Goal: Book appointment/travel/reservation

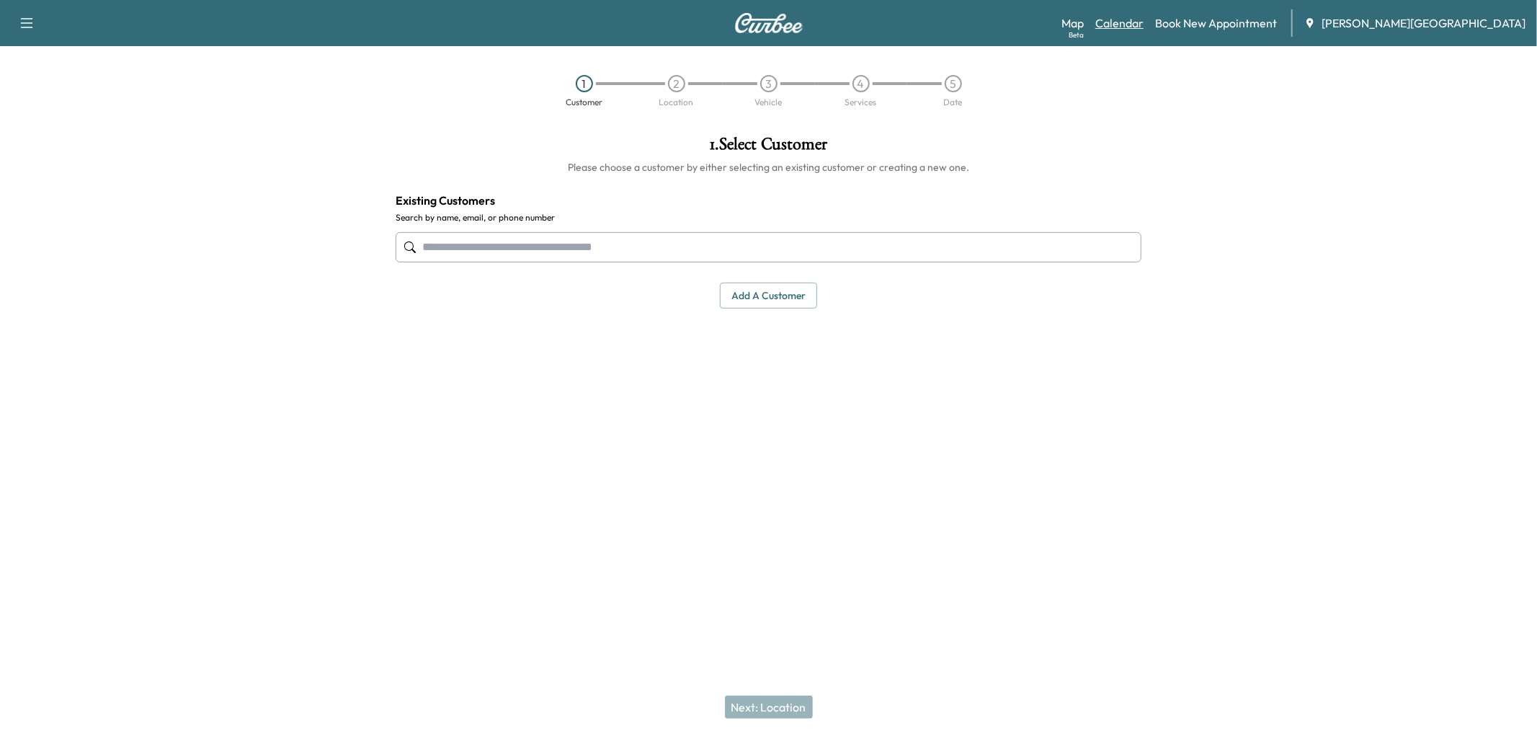
click at [1143, 32] on link "Calendar" at bounding box center [1119, 22] width 48 height 17
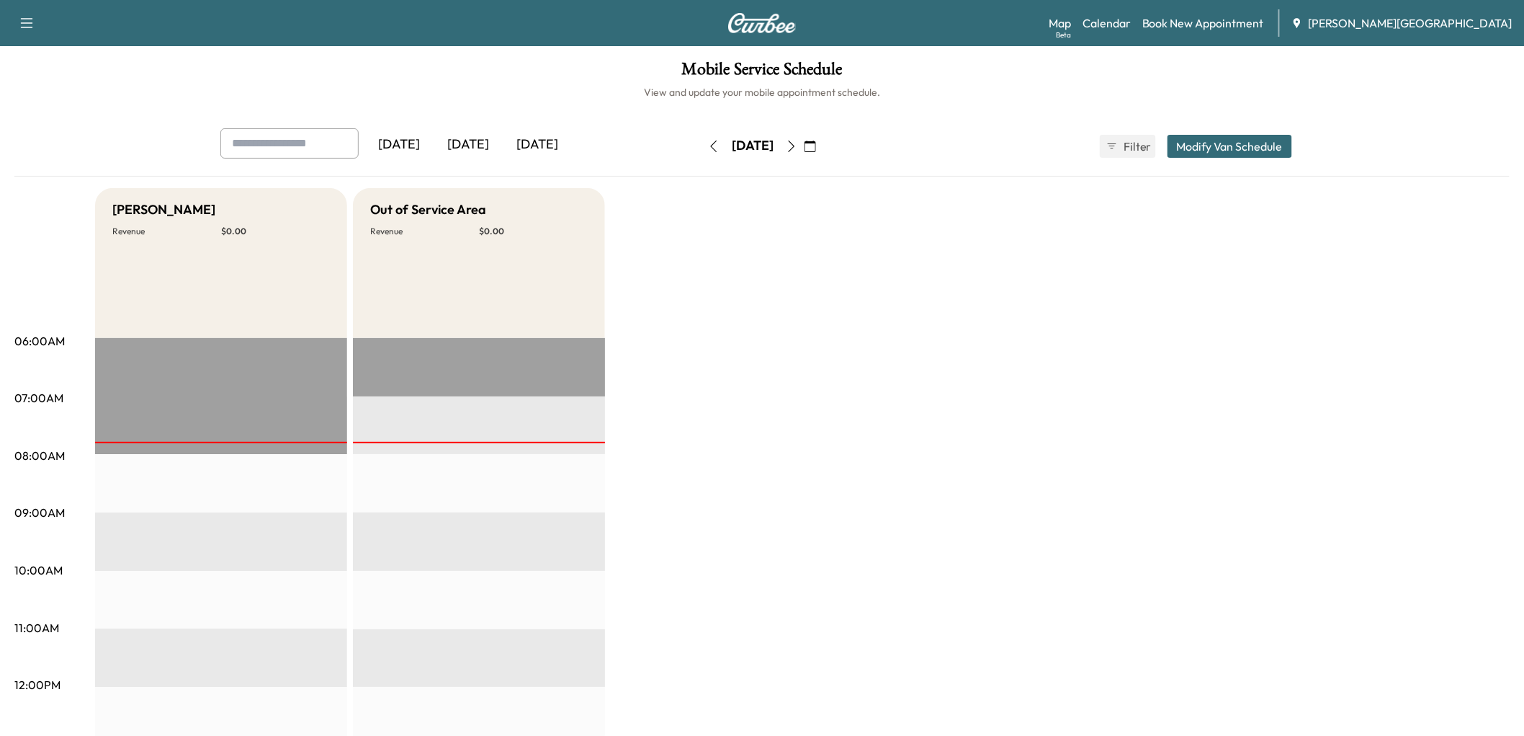
click at [503, 161] on div "[DATE]" at bounding box center [468, 144] width 69 height 33
click at [434, 161] on div "[DATE]" at bounding box center [399, 144] width 69 height 33
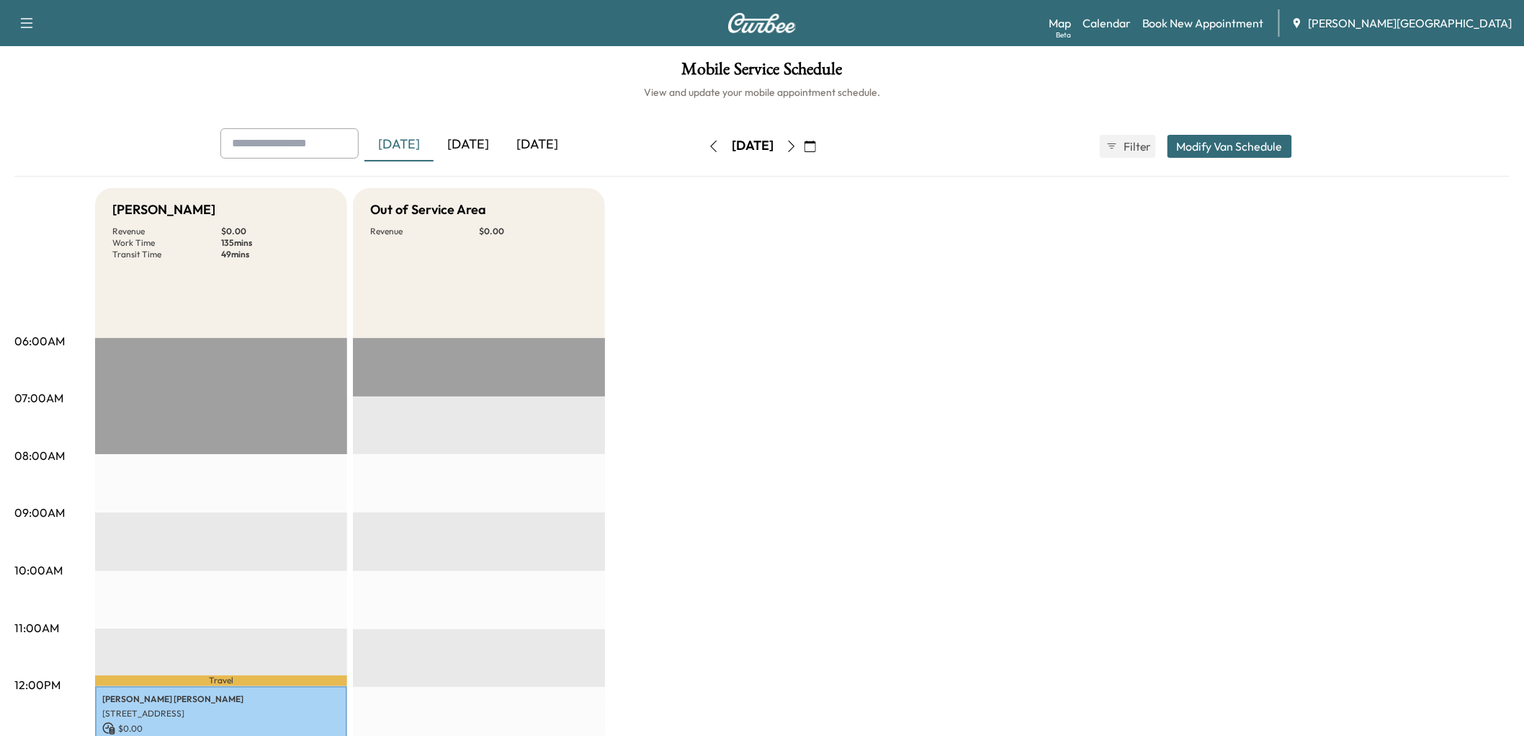
click at [702, 158] on button "button" at bounding box center [714, 146] width 24 height 23
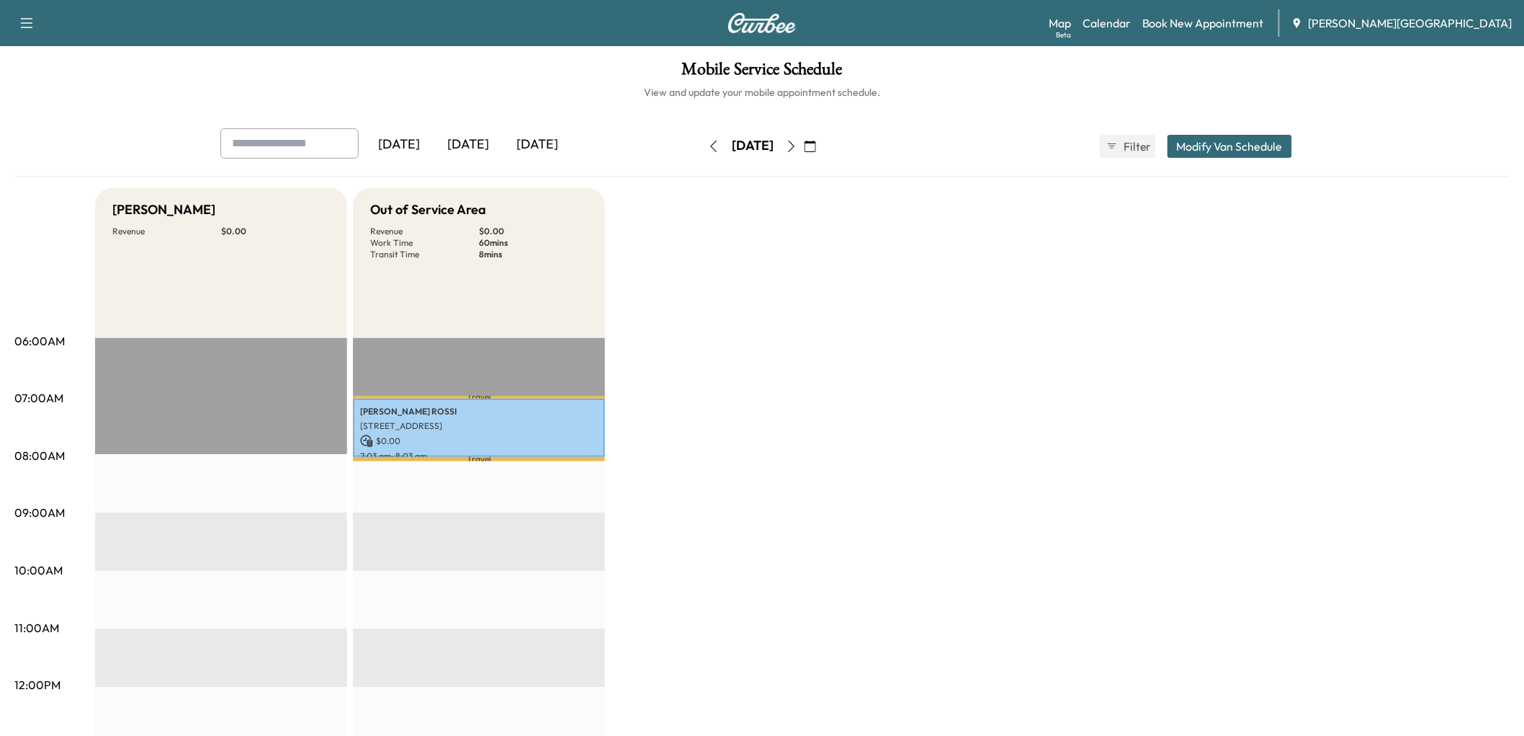
click at [708, 152] on icon "button" at bounding box center [714, 146] width 12 height 12
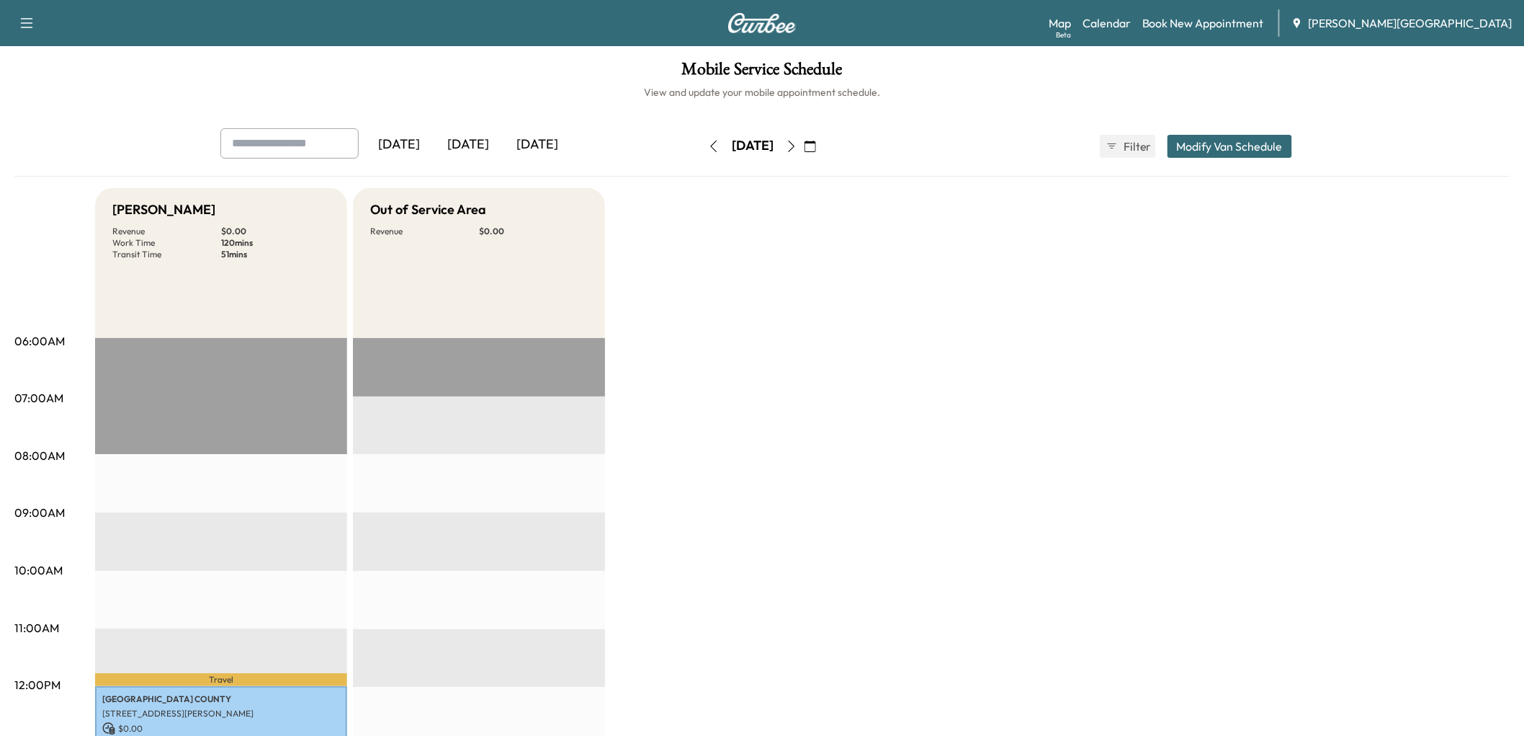
click at [503, 161] on div "[DATE]" at bounding box center [468, 144] width 69 height 33
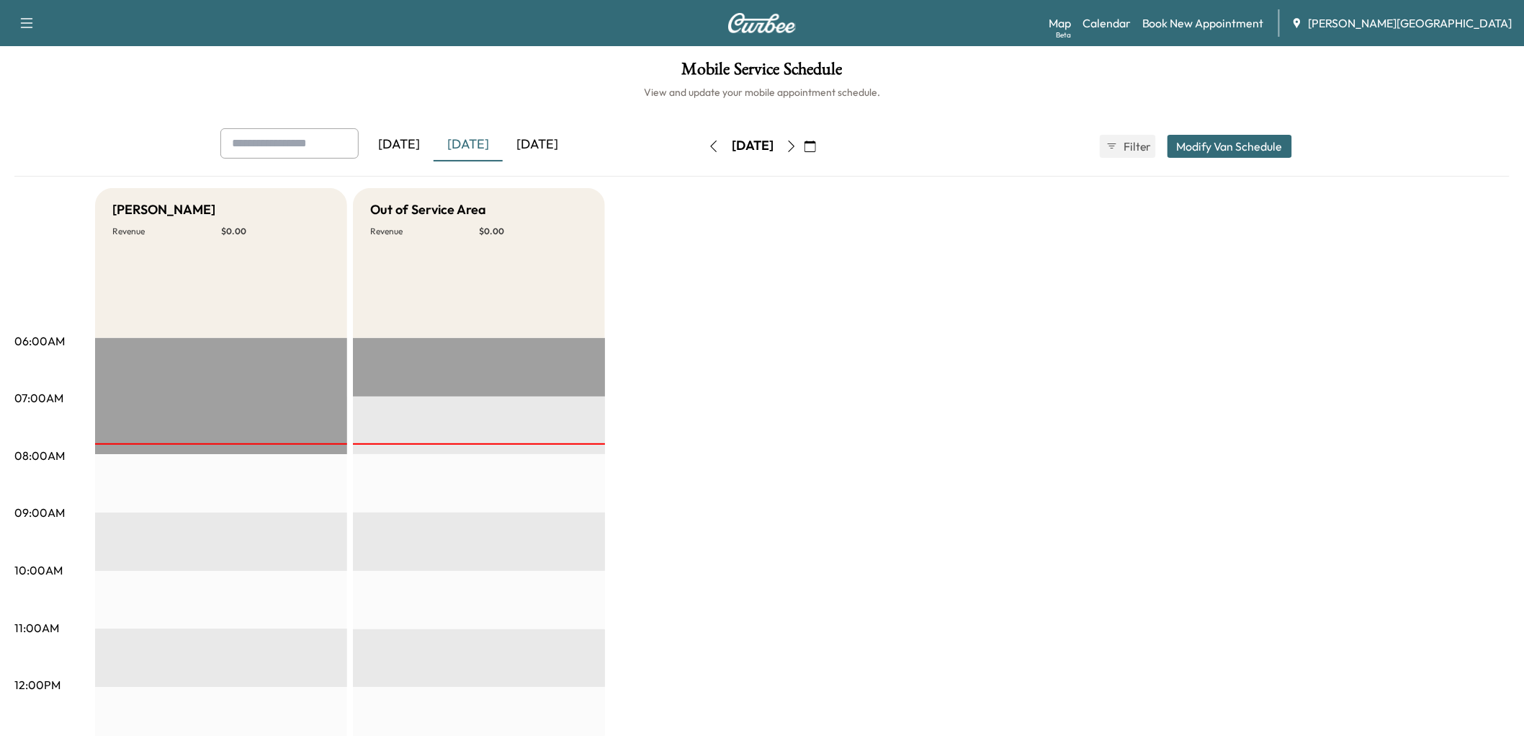
click at [406, 161] on div "[DATE]" at bounding box center [399, 144] width 69 height 33
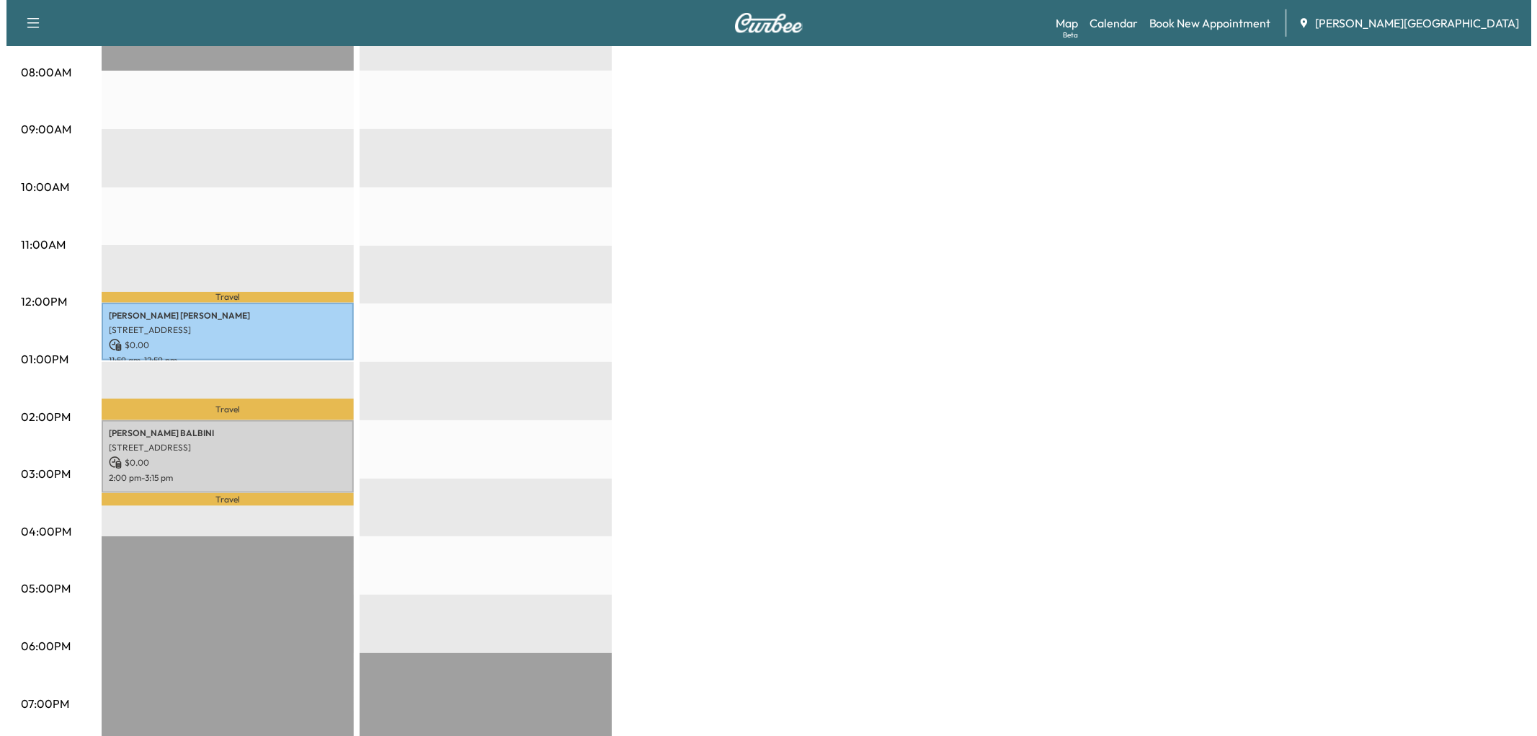
scroll to position [400, 0]
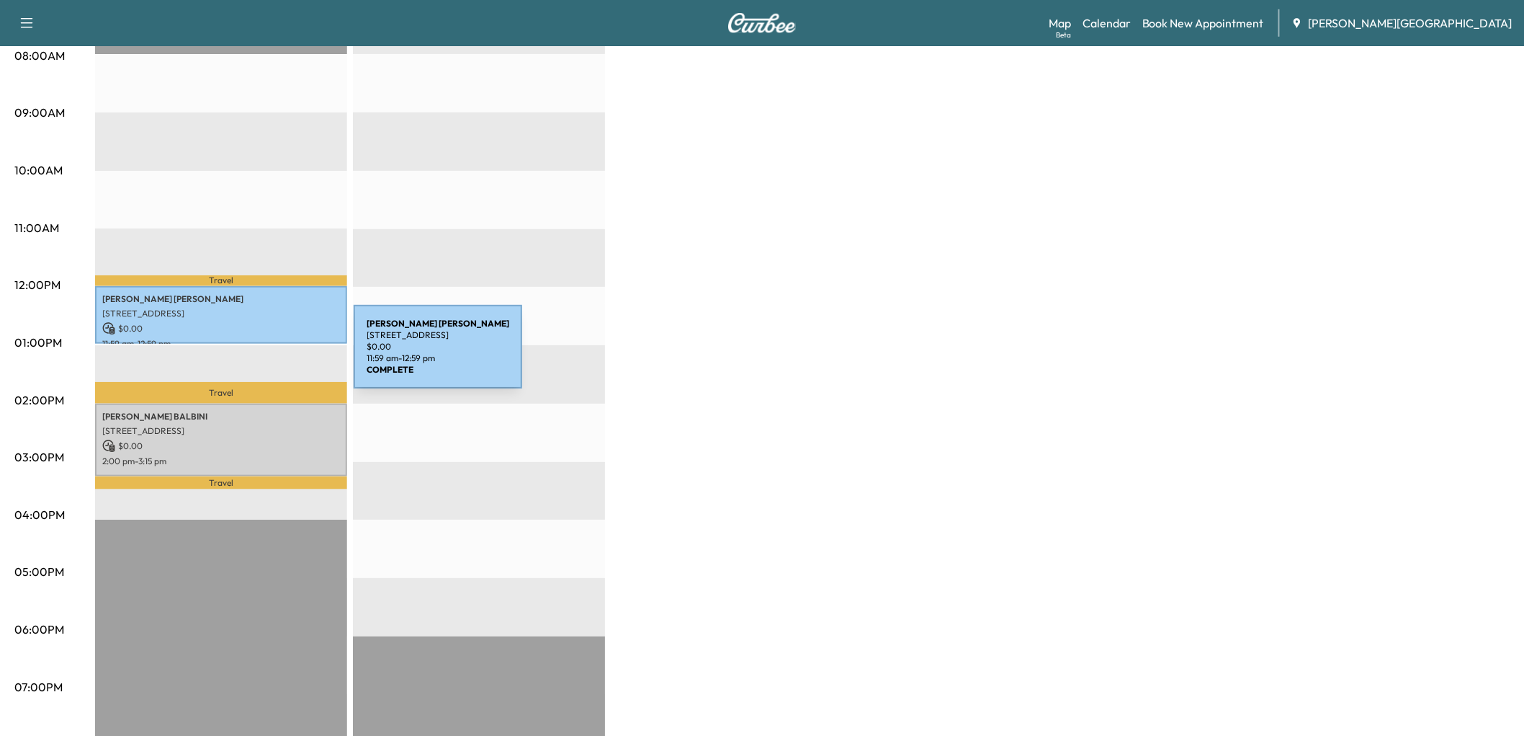
click at [246, 319] on p "[STREET_ADDRESS]" at bounding box center [221, 314] width 238 height 12
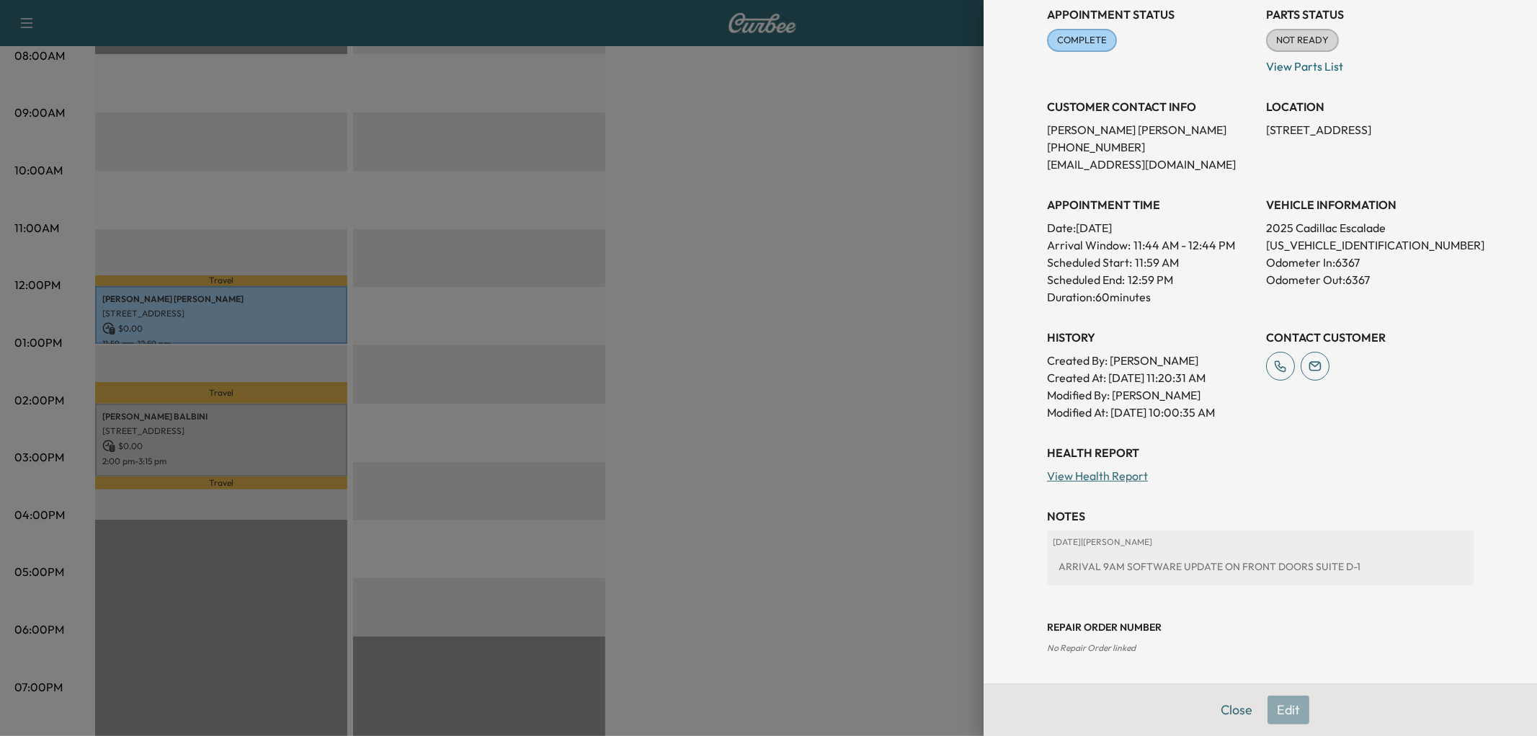
scroll to position [240, 0]
